Goal: Task Accomplishment & Management: Use online tool/utility

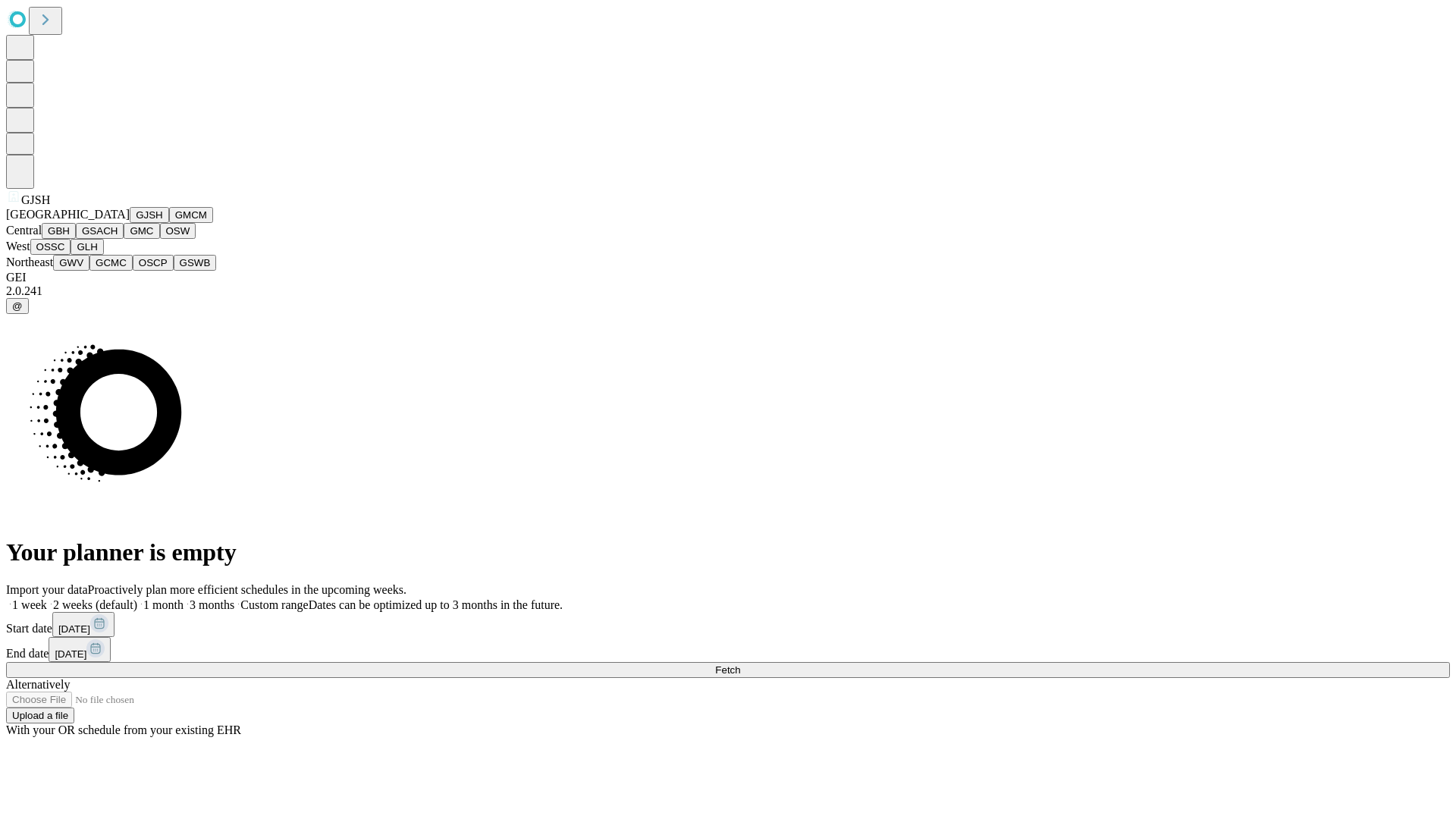
click at [130, 223] on button "GJSH" at bounding box center [149, 215] width 39 height 16
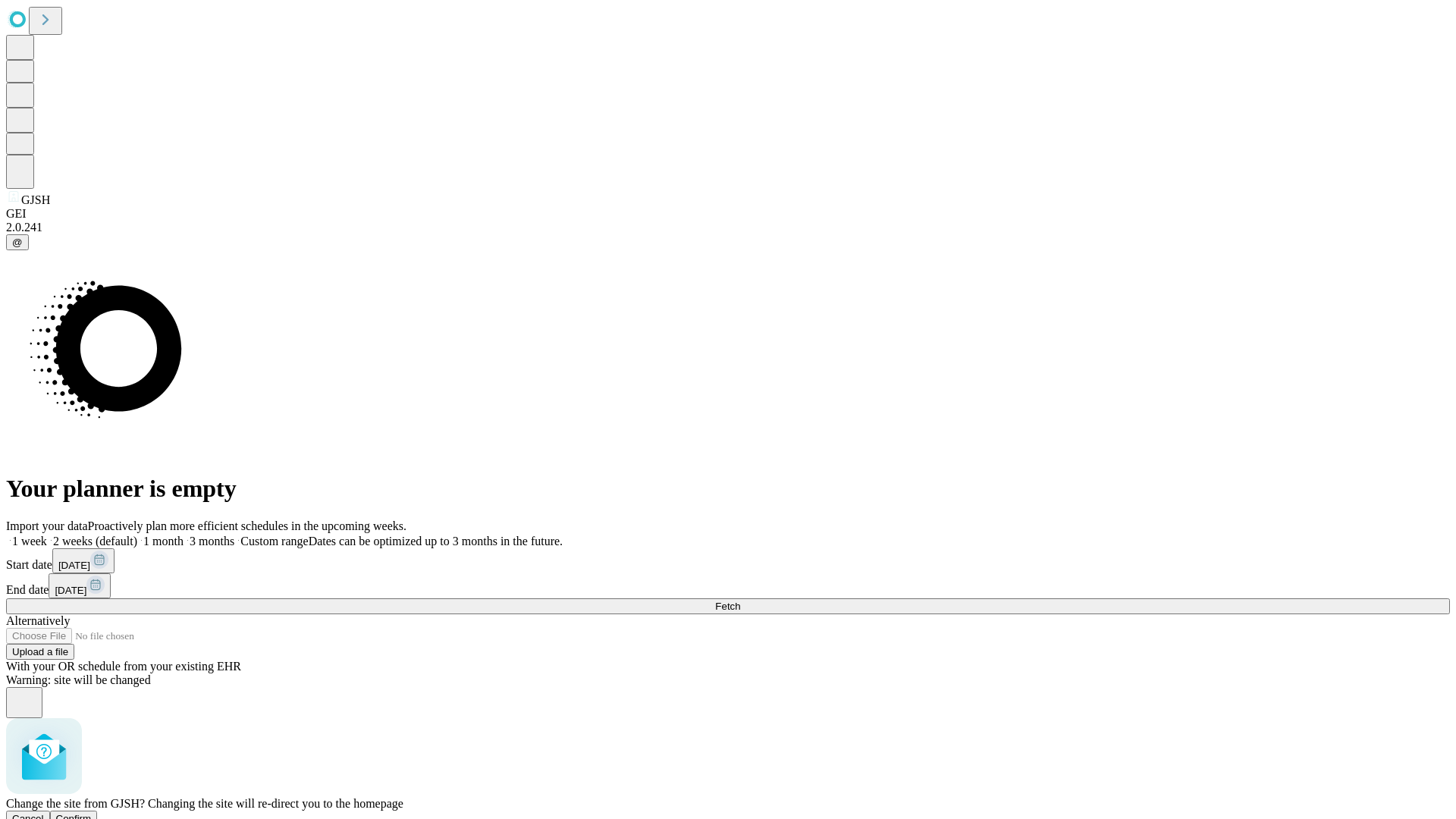
click at [92, 813] on span "Confirm" at bounding box center [74, 818] width 36 height 11
click at [47, 535] on label "1 week" at bounding box center [26, 541] width 41 height 13
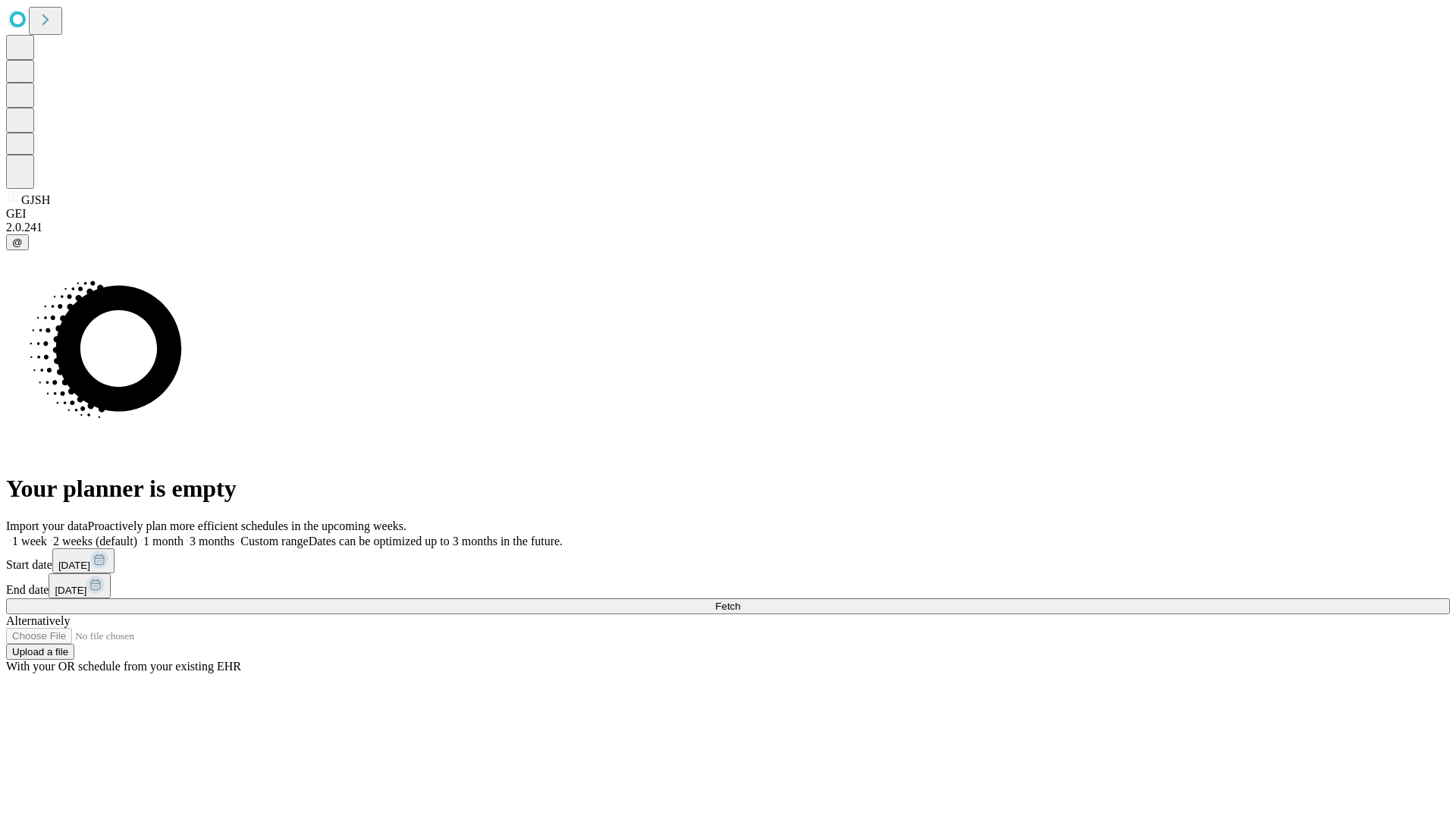
click at [740, 601] on span "Fetch" at bounding box center [728, 606] width 25 height 11
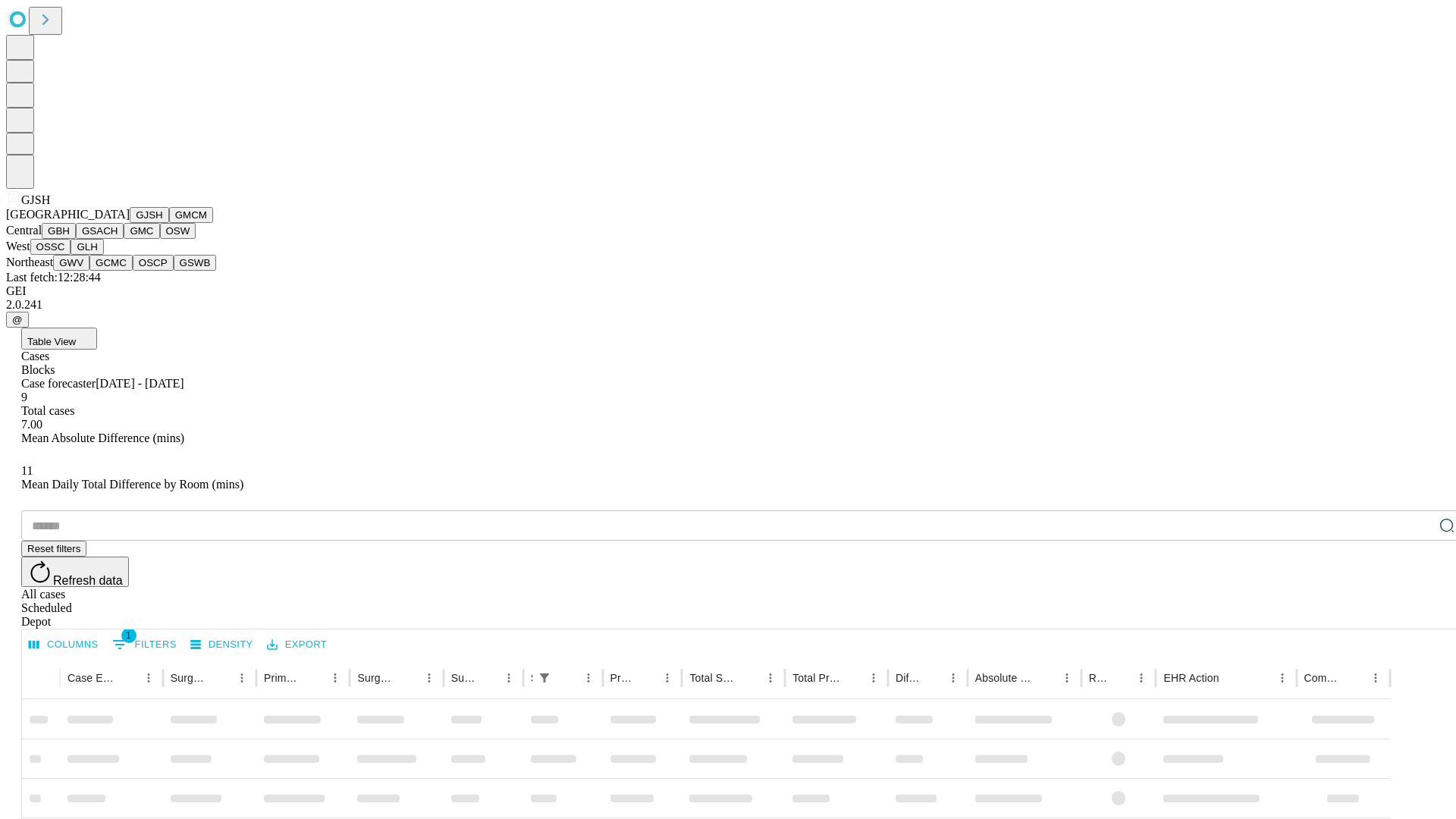
click at [169, 223] on button "GMCM" at bounding box center [191, 215] width 44 height 16
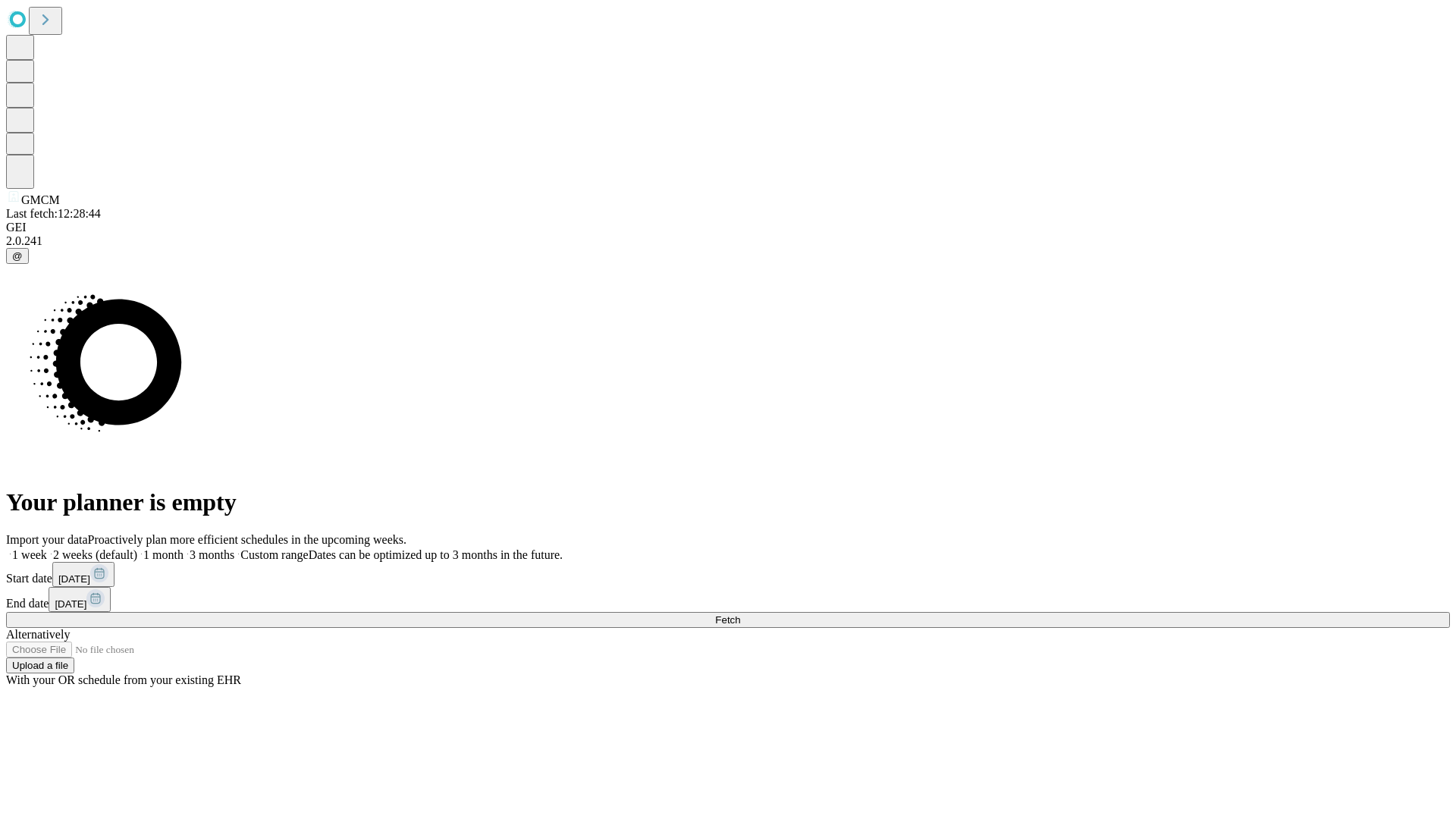
click at [47, 548] on label "1 week" at bounding box center [26, 554] width 41 height 13
click at [740, 615] on span "Fetch" at bounding box center [728, 620] width 25 height 11
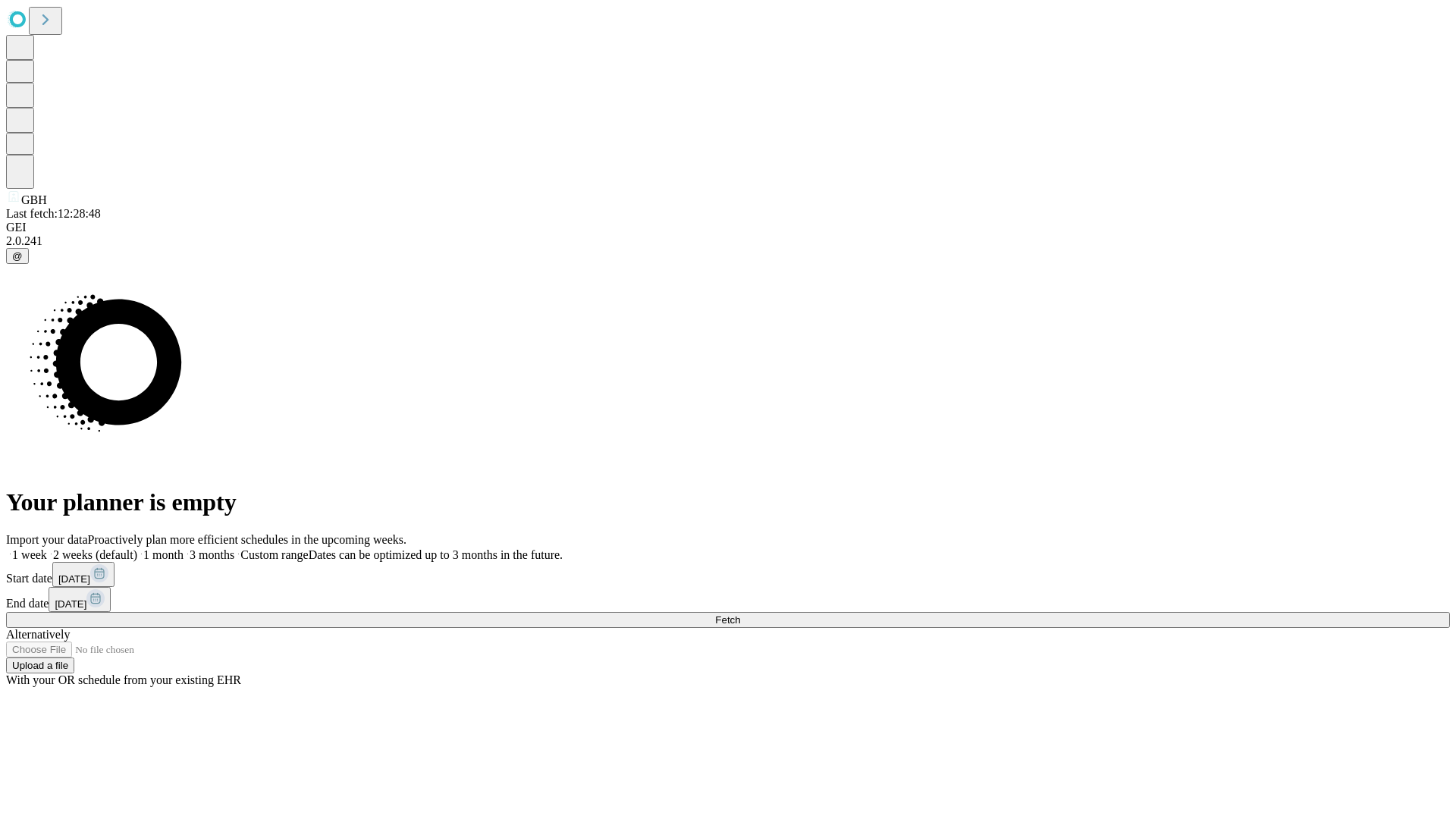
click at [47, 548] on label "1 week" at bounding box center [26, 554] width 41 height 13
click at [740, 615] on span "Fetch" at bounding box center [728, 620] width 25 height 11
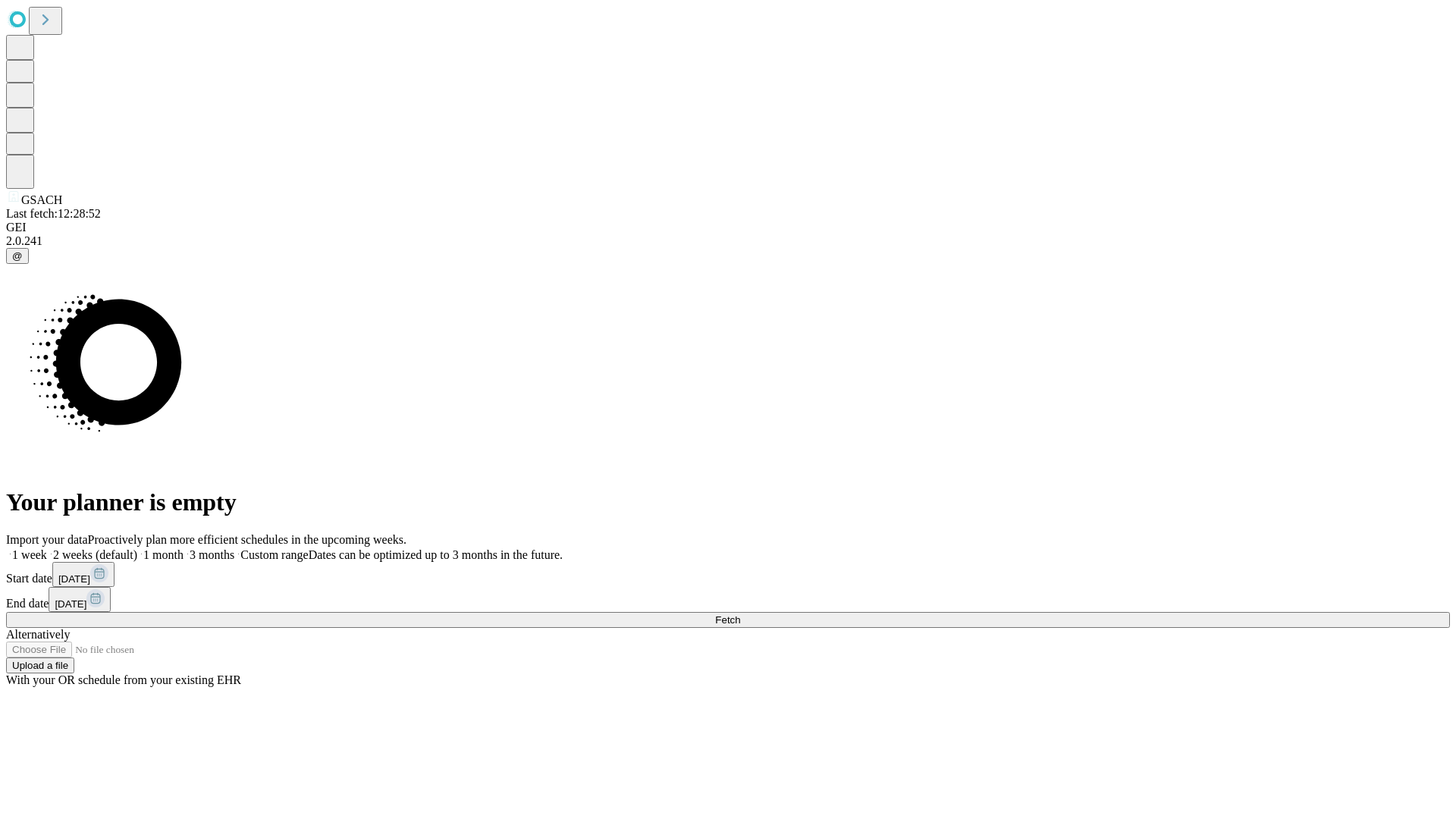
click at [47, 548] on label "1 week" at bounding box center [26, 554] width 41 height 13
click at [740, 615] on span "Fetch" at bounding box center [728, 620] width 25 height 11
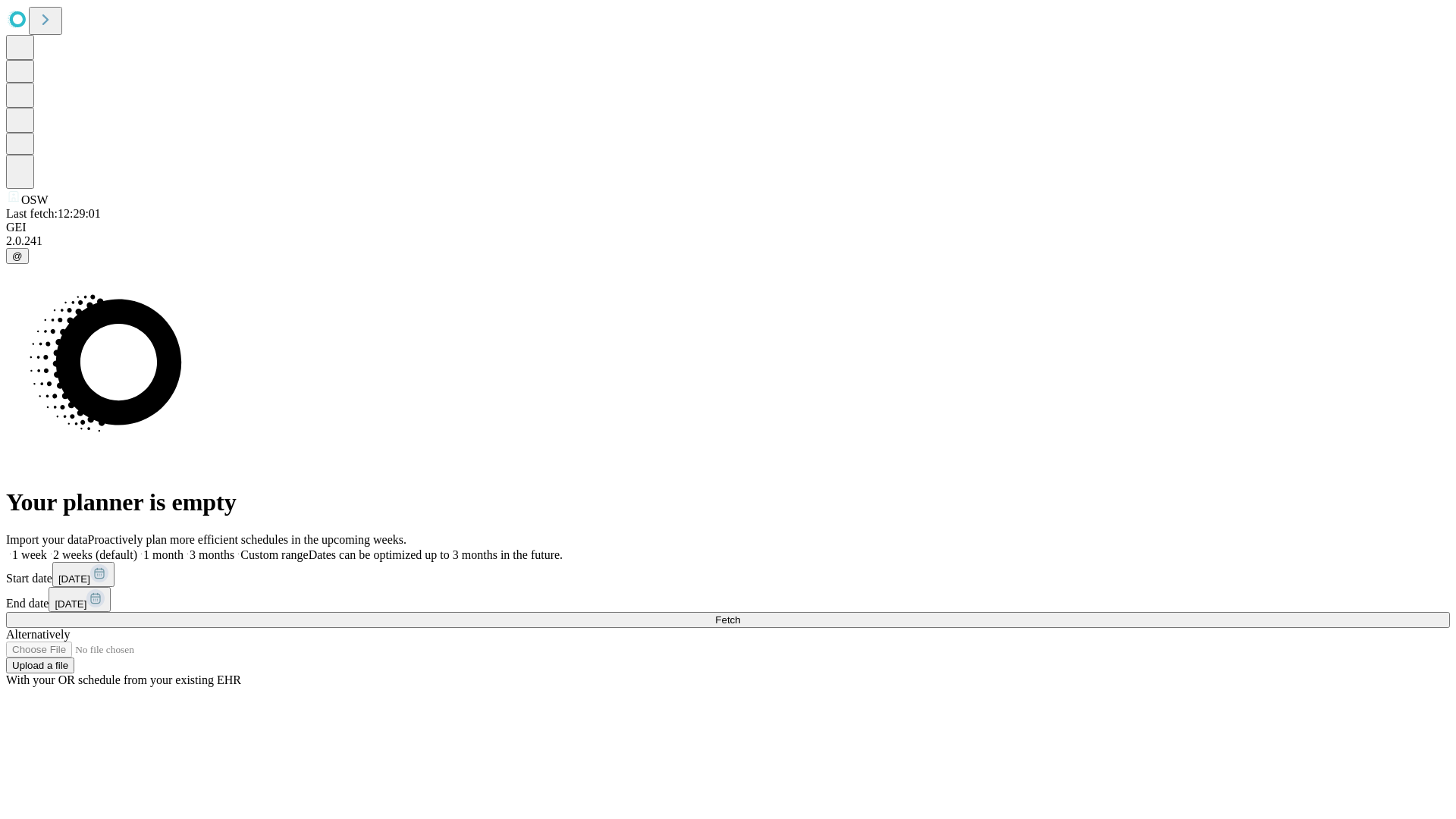
click at [47, 548] on label "1 week" at bounding box center [26, 554] width 41 height 13
click at [740, 615] on span "Fetch" at bounding box center [728, 620] width 25 height 11
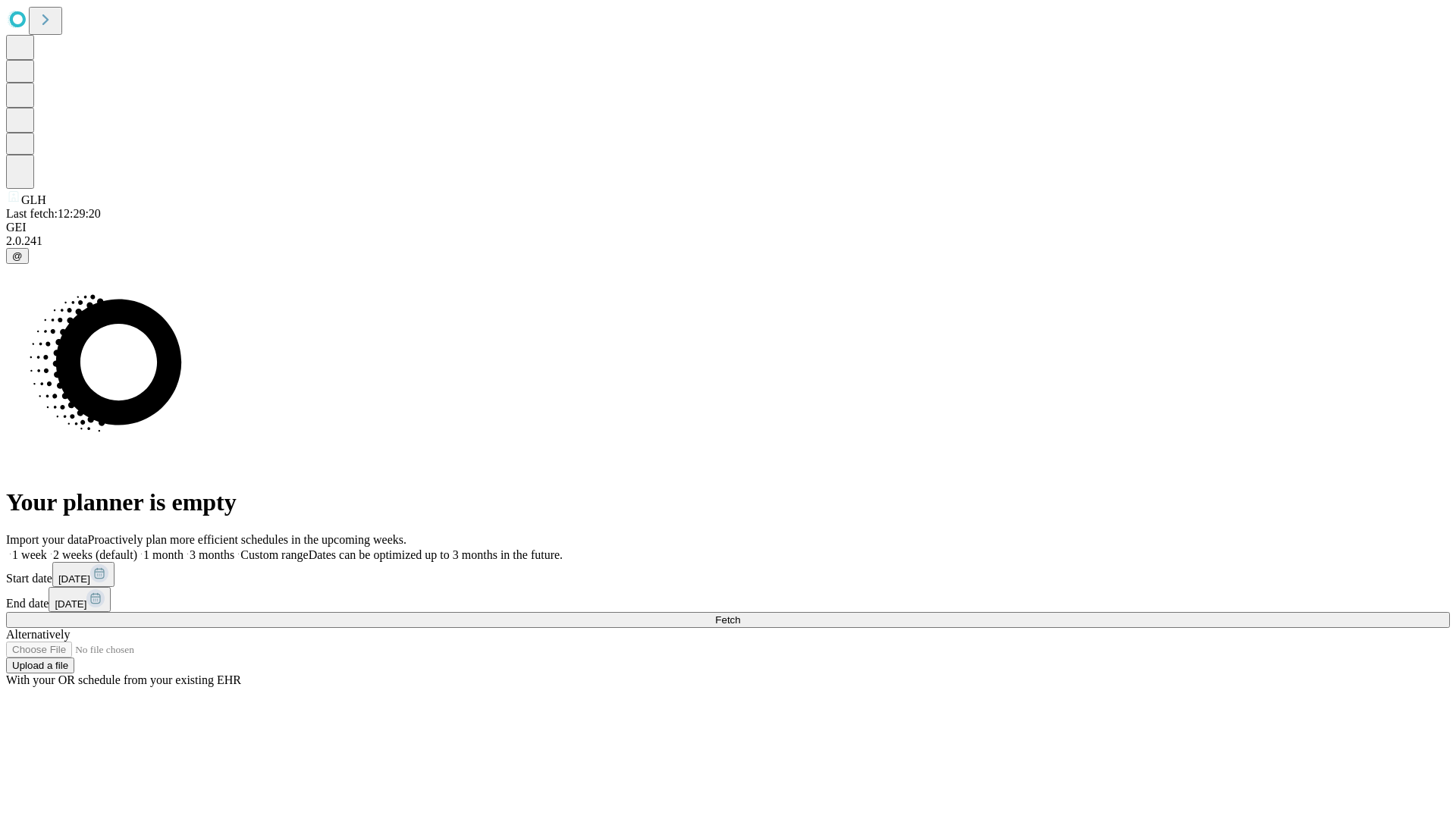
click at [47, 548] on label "1 week" at bounding box center [26, 554] width 41 height 13
click at [740, 615] on span "Fetch" at bounding box center [728, 620] width 25 height 11
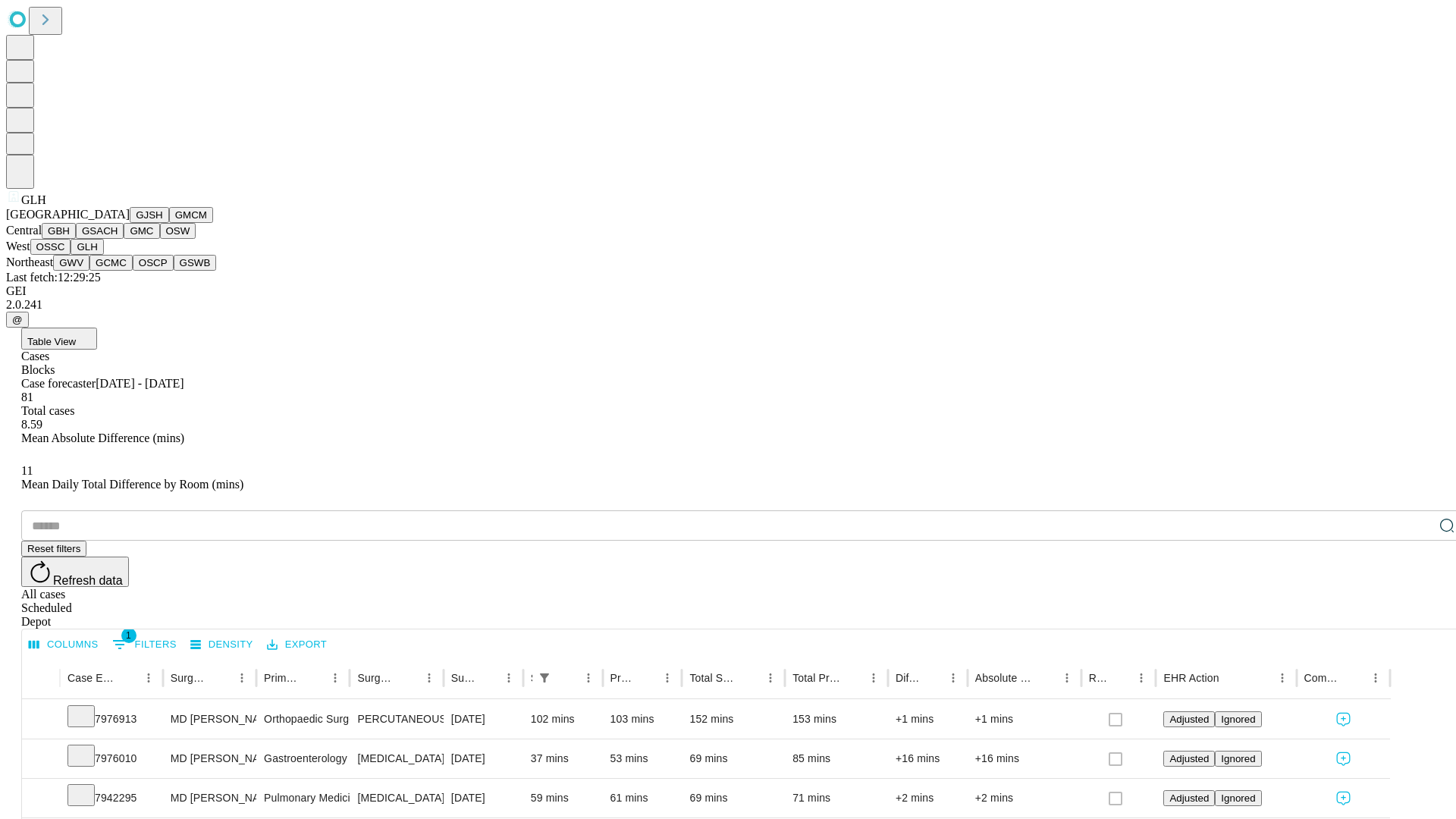
click at [89, 271] on button "GWV" at bounding box center [72, 263] width 37 height 16
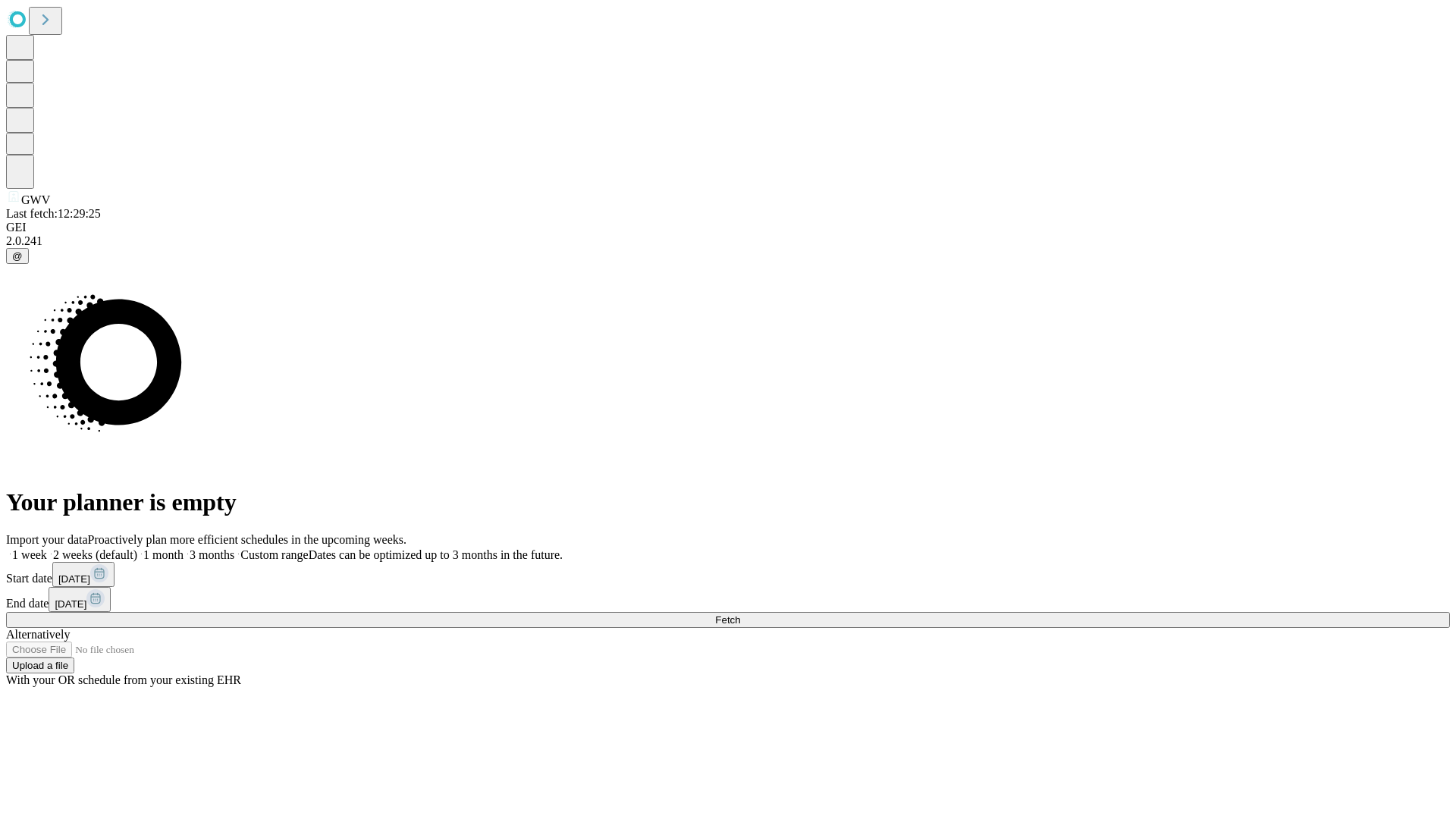
click at [47, 548] on label "1 week" at bounding box center [26, 554] width 41 height 13
click at [740, 615] on span "Fetch" at bounding box center [728, 620] width 25 height 11
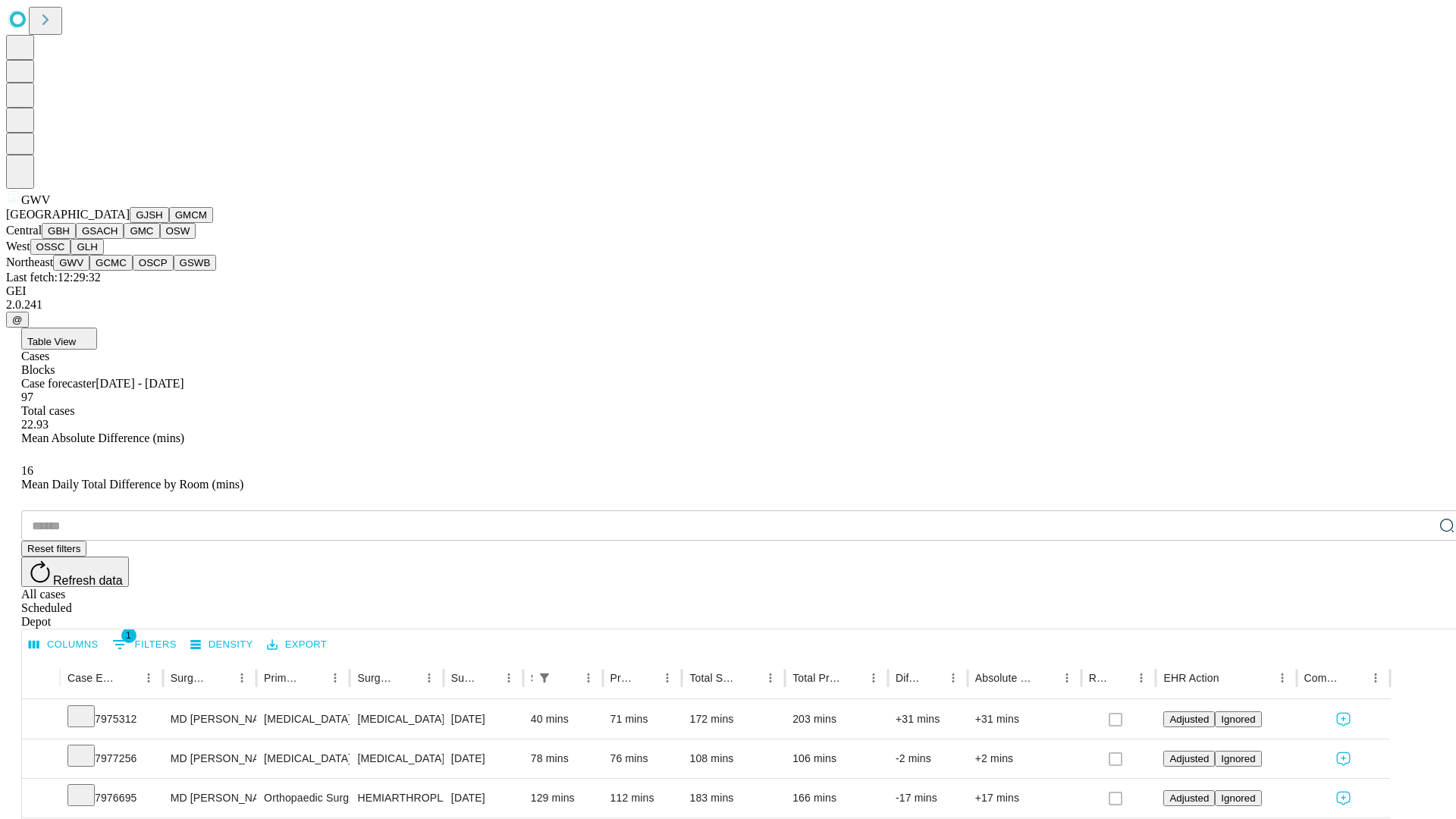
click at [117, 271] on button "GCMC" at bounding box center [110, 263] width 43 height 16
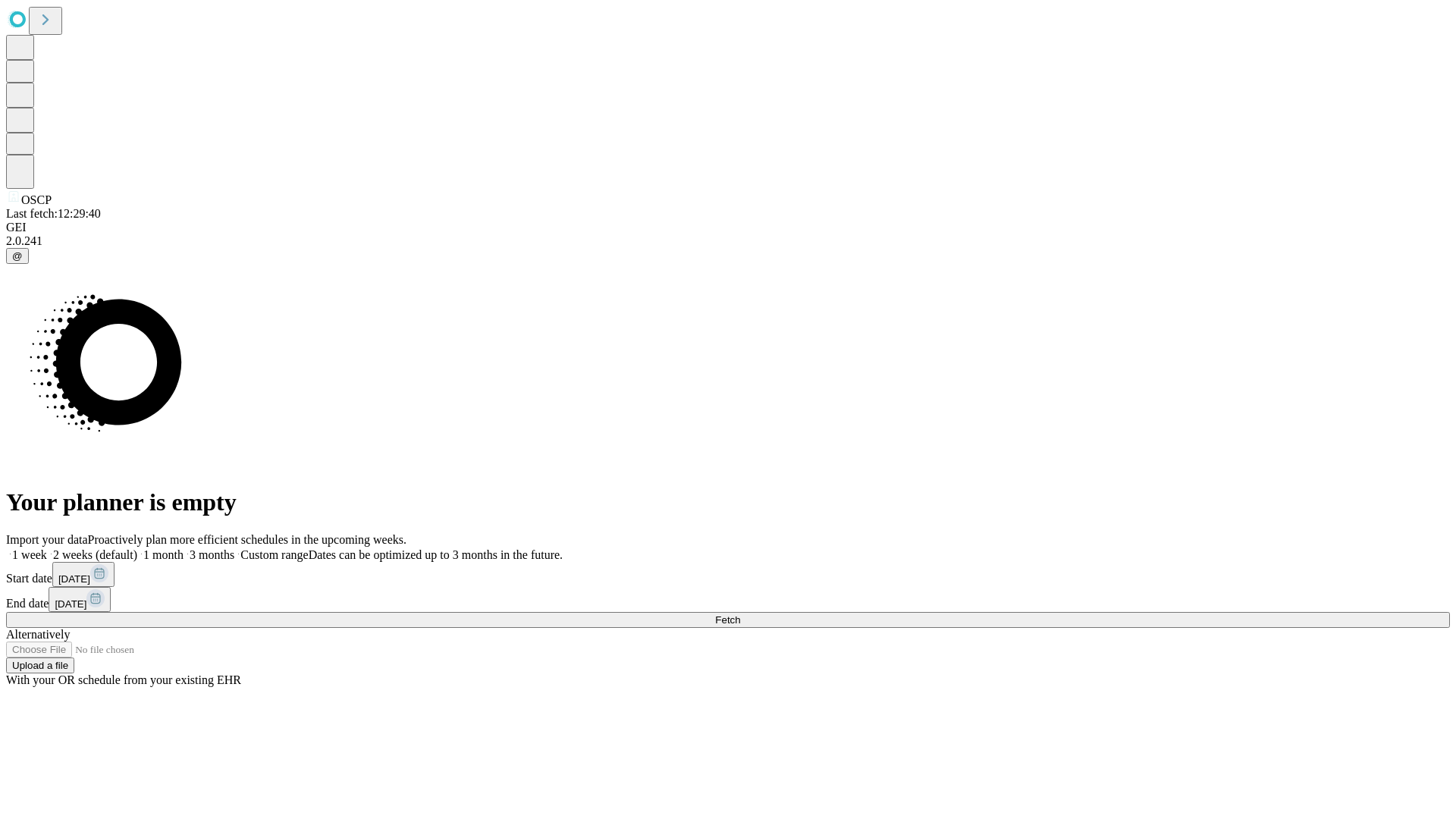
click at [740, 615] on span "Fetch" at bounding box center [728, 620] width 25 height 11
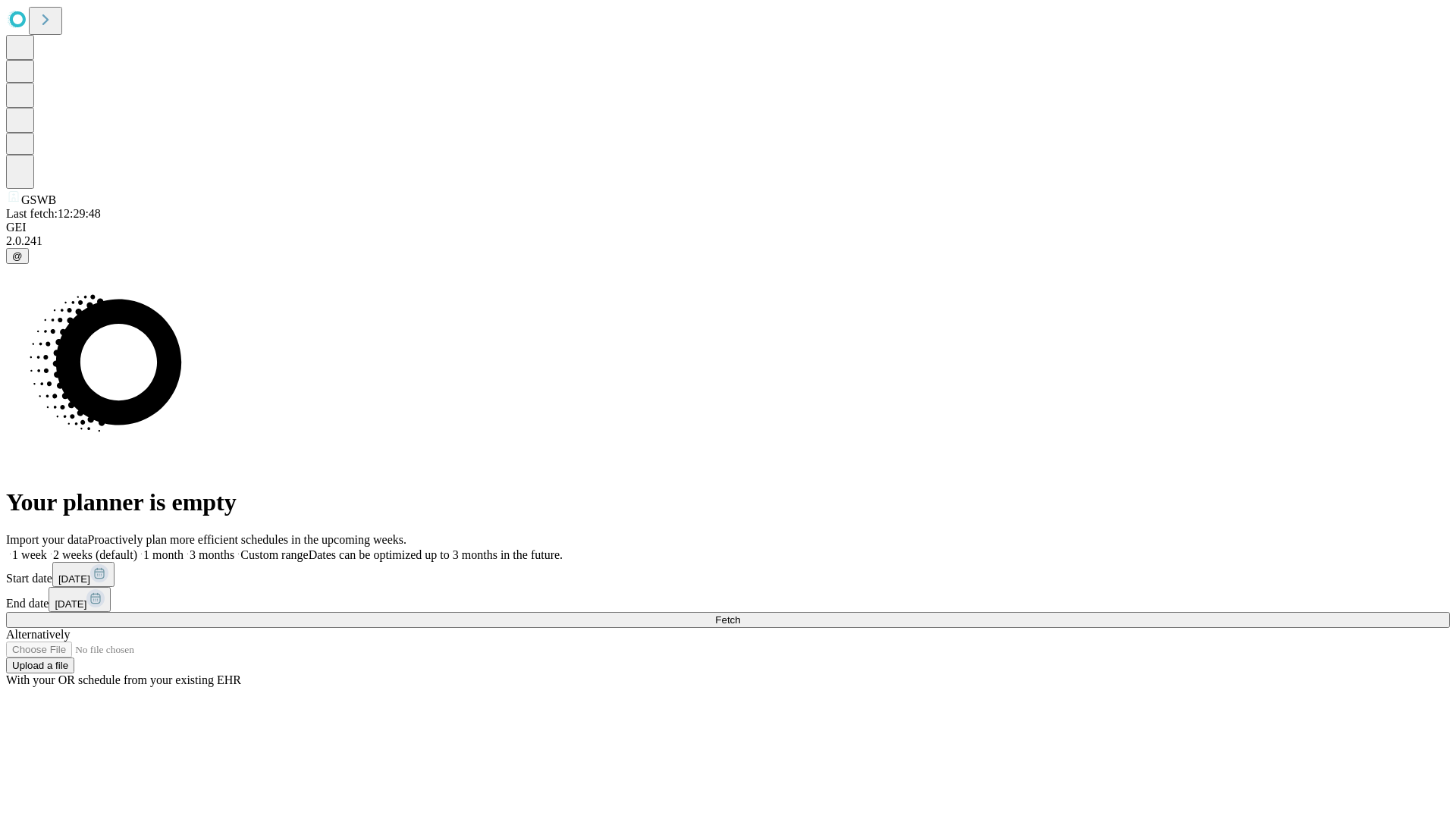
click at [47, 548] on label "1 week" at bounding box center [26, 554] width 41 height 13
click at [740, 615] on span "Fetch" at bounding box center [728, 620] width 25 height 11
